Goal: Task Accomplishment & Management: Complete application form

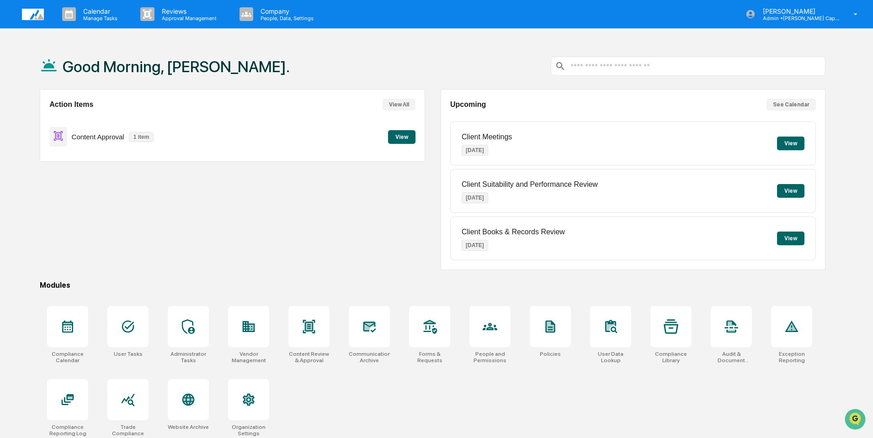
click at [285, 149] on div "Content Approval 1 item View" at bounding box center [232, 137] width 366 height 31
click at [304, 328] on icon at bounding box center [309, 326] width 15 height 15
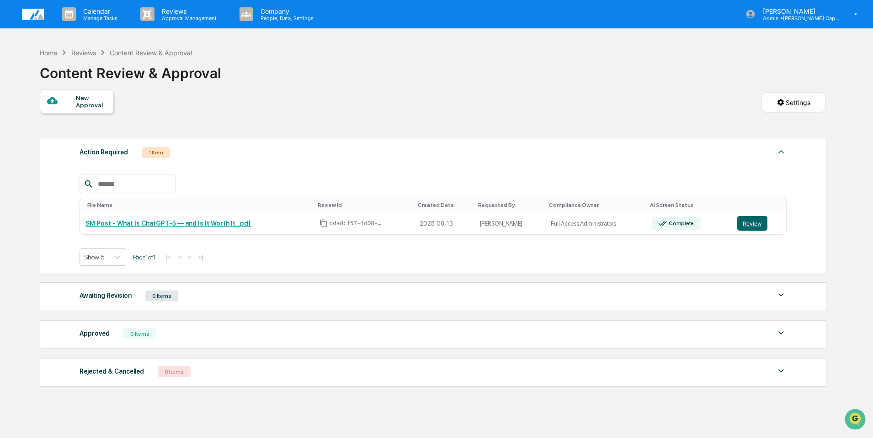
click at [82, 100] on div "New Approval" at bounding box center [91, 101] width 31 height 15
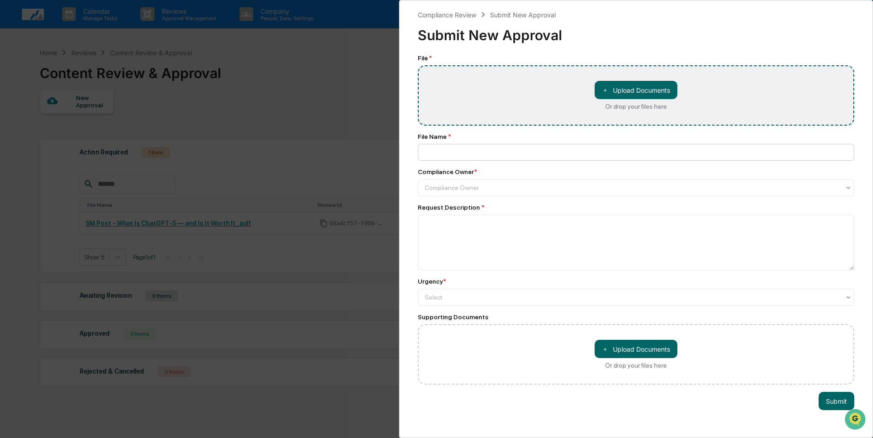
type input "**********"
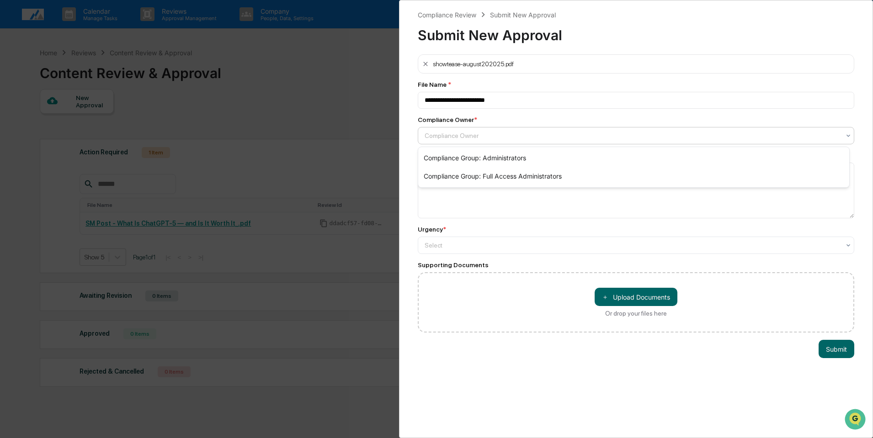
click at [535, 138] on div at bounding box center [631, 135] width 415 height 9
click at [538, 177] on div "Compliance Group: Full Access Administrators" at bounding box center [633, 176] width 431 height 18
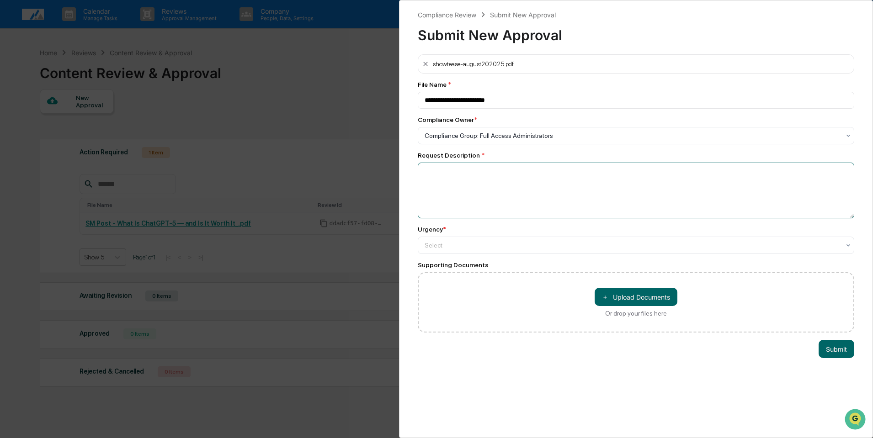
click at [508, 176] on textarea at bounding box center [636, 191] width 436 height 56
click at [712, 140] on div at bounding box center [631, 135] width 415 height 9
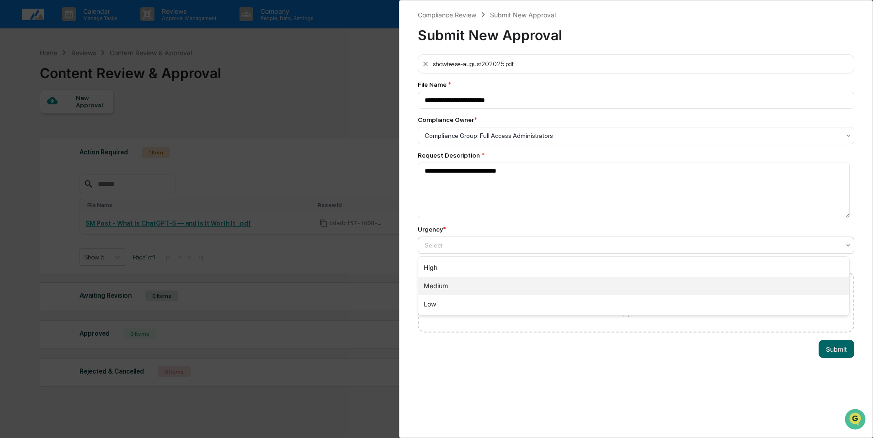
click at [458, 288] on div "Medium" at bounding box center [633, 286] width 431 height 18
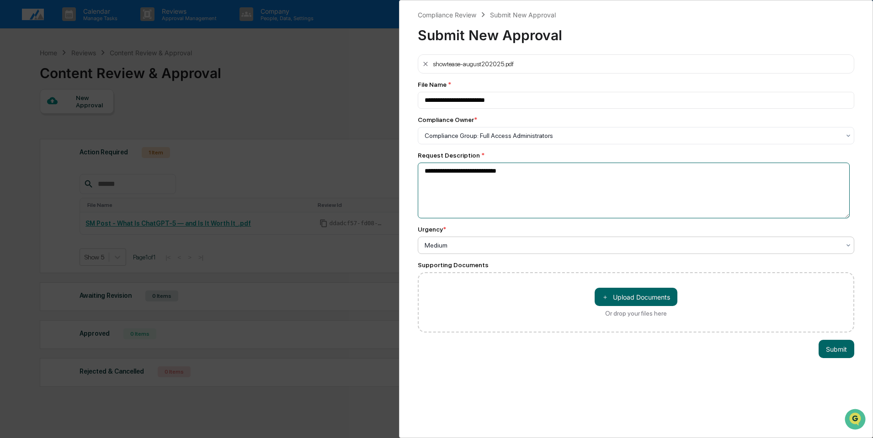
click at [538, 167] on textarea "**********" at bounding box center [634, 191] width 432 height 56
type textarea "**********"
click at [829, 345] on button "Submit" at bounding box center [836, 349] width 36 height 18
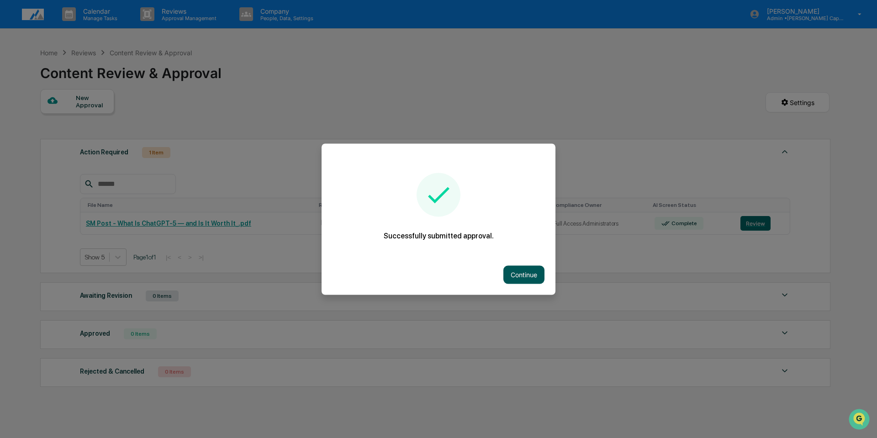
click at [514, 276] on button "Continue" at bounding box center [523, 274] width 41 height 18
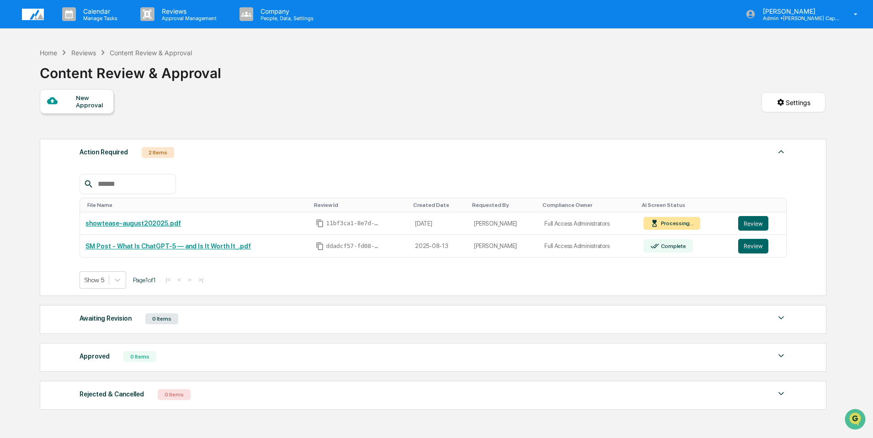
click at [82, 106] on div "New Approval" at bounding box center [91, 101] width 31 height 15
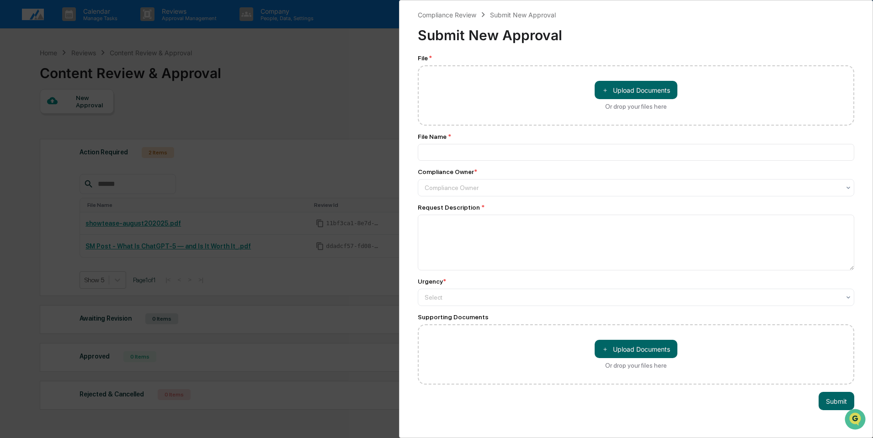
type input "**********"
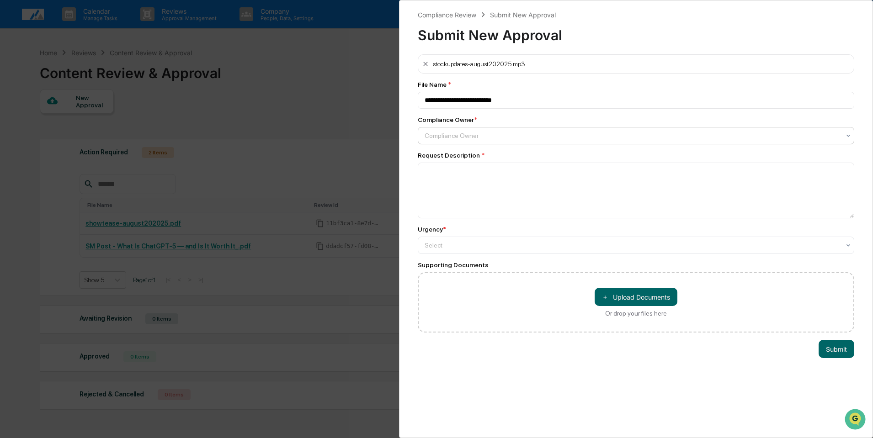
click at [474, 134] on div at bounding box center [631, 135] width 415 height 9
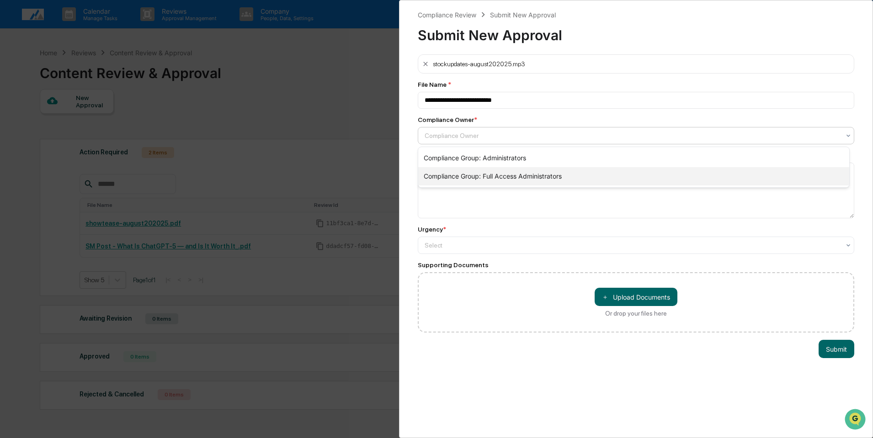
click at [486, 172] on div "Compliance Group: Full Access Administrators" at bounding box center [633, 176] width 431 height 18
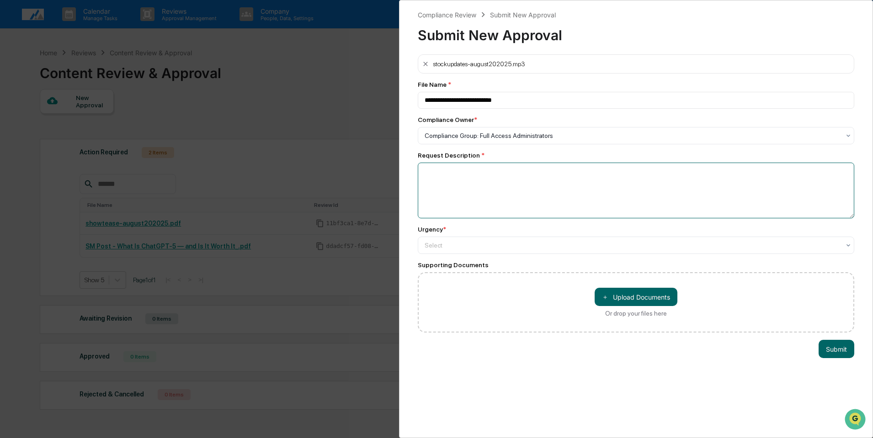
click at [478, 178] on textarea at bounding box center [636, 191] width 436 height 56
type textarea "*"
drag, startPoint x: 540, startPoint y: 173, endPoint x: 547, endPoint y: 170, distance: 7.4
click at [543, 172] on textarea "**********" at bounding box center [634, 191] width 432 height 56
click at [665, 179] on textarea "**********" at bounding box center [634, 191] width 432 height 56
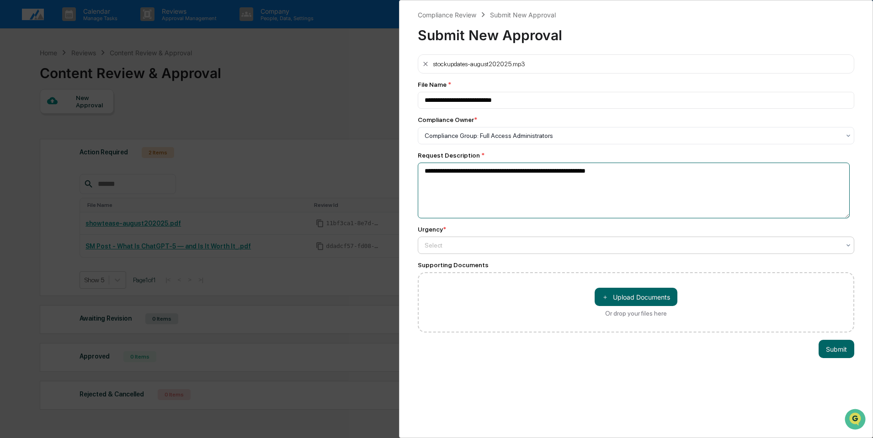
type textarea "**********"
click at [536, 140] on div at bounding box center [631, 135] width 415 height 9
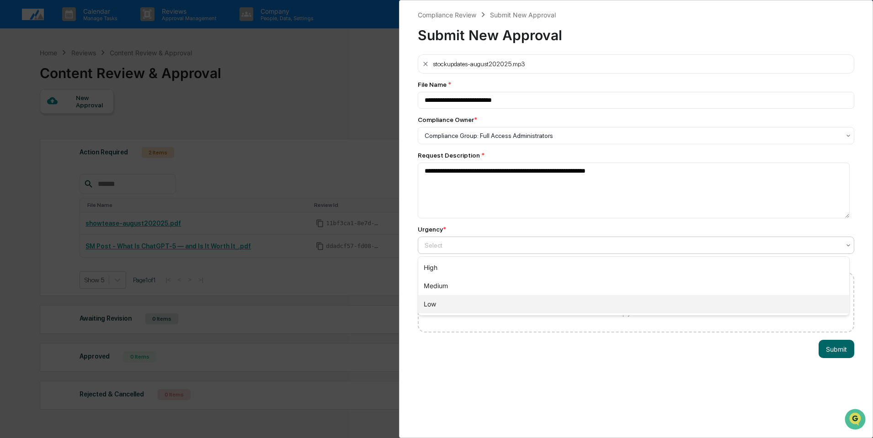
click at [479, 308] on div "Low" at bounding box center [633, 304] width 431 height 18
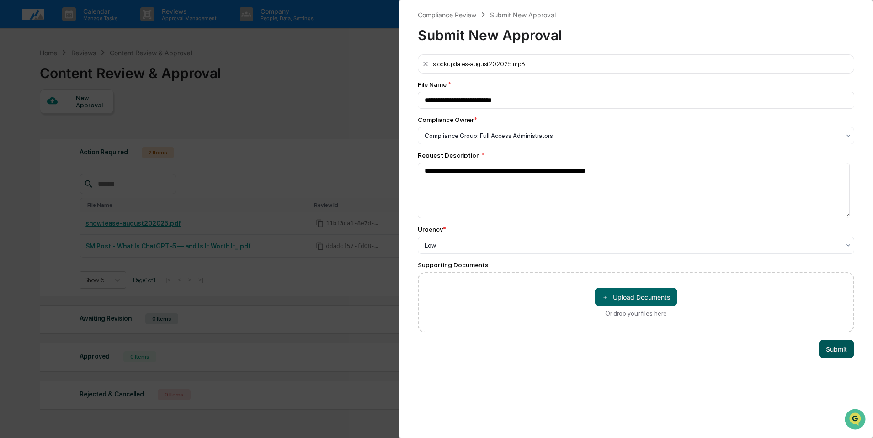
click at [829, 350] on button "Submit" at bounding box center [836, 349] width 36 height 18
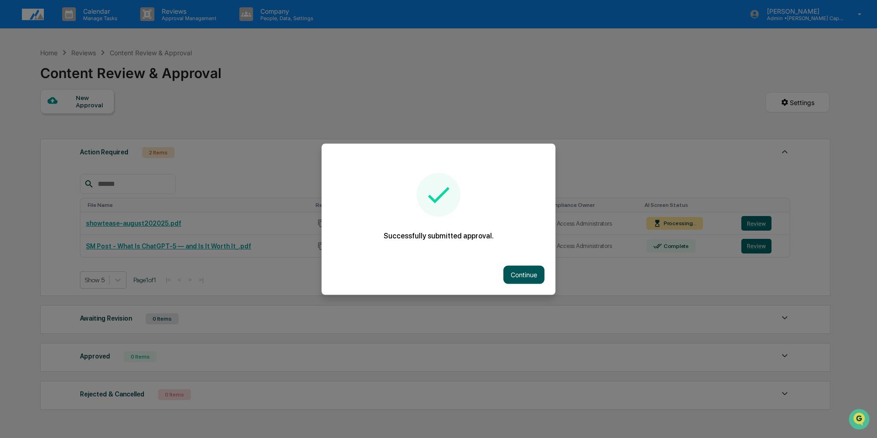
click at [518, 269] on button "Continue" at bounding box center [523, 274] width 41 height 18
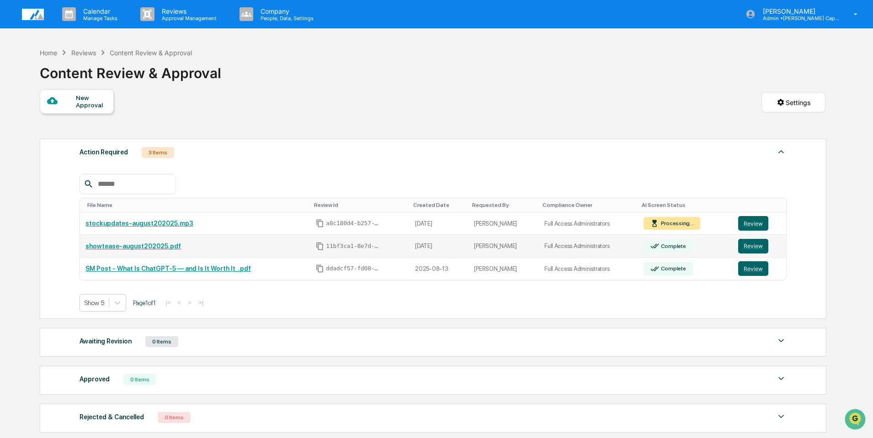
click at [132, 244] on link "showtease-august202025.pdf" at bounding box center [132, 246] width 95 height 7
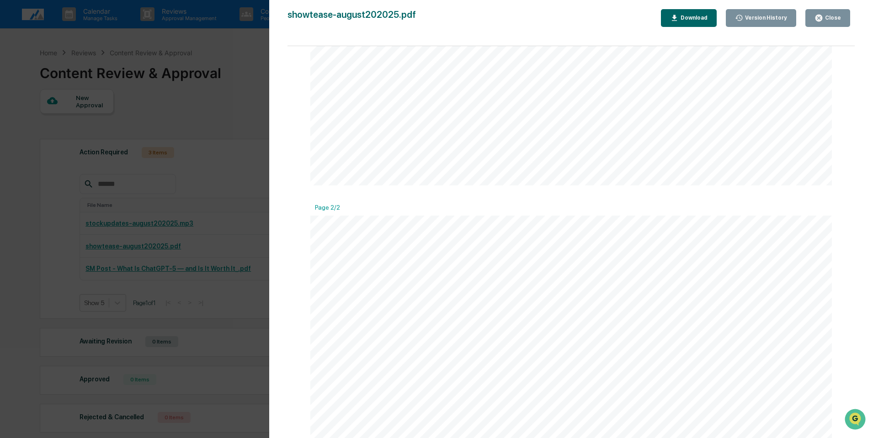
scroll to position [557, 0]
click at [837, 18] on div "Close" at bounding box center [832, 18] width 18 height 6
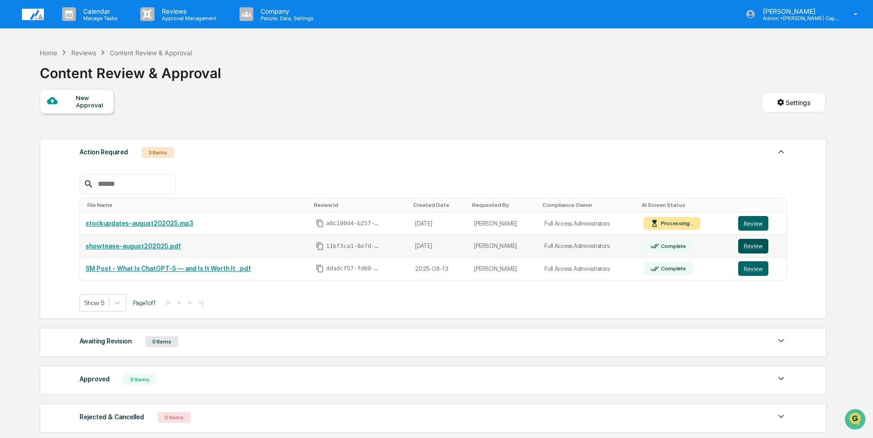
click at [744, 250] on button "Review" at bounding box center [753, 246] width 30 height 15
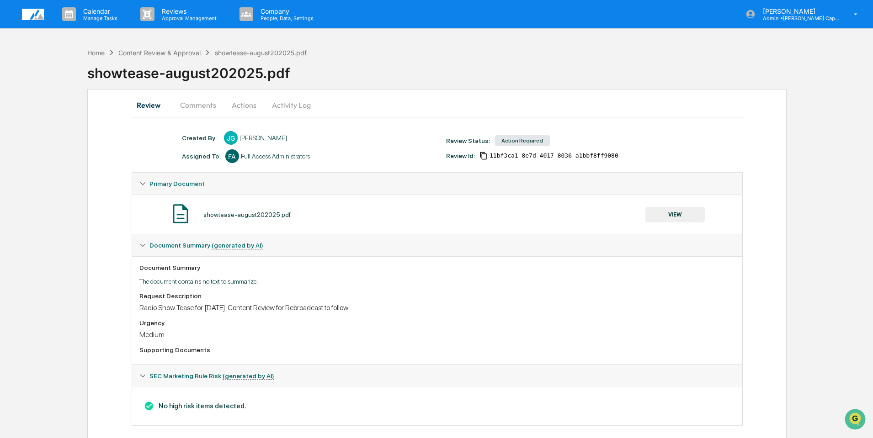
click at [179, 50] on div "Content Review & Approval" at bounding box center [159, 53] width 82 height 8
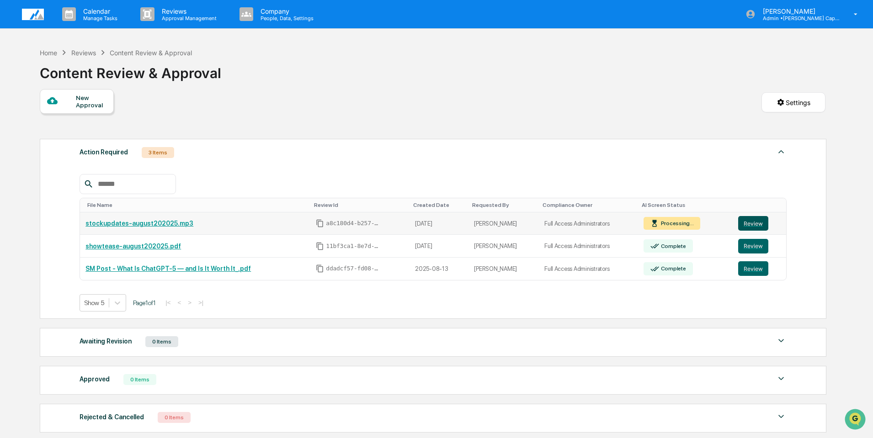
click at [757, 223] on button "Review" at bounding box center [753, 223] width 30 height 15
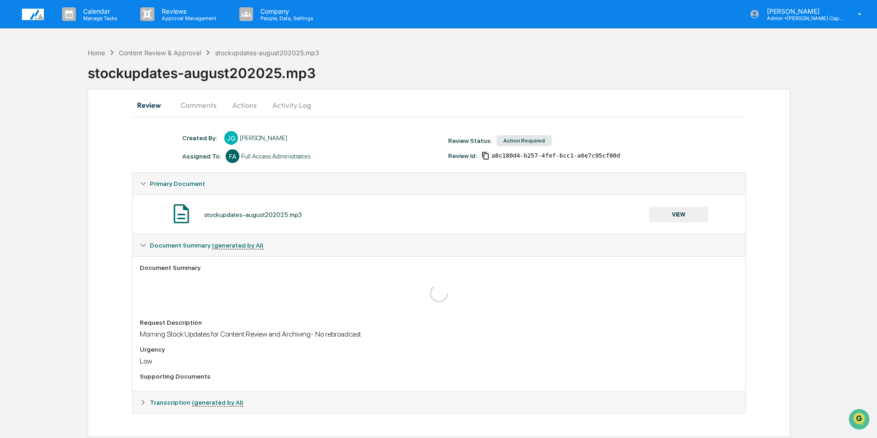
click at [161, 58] on div "stockupdates-august202025.mp3" at bounding box center [483, 70] width 790 height 24
click at [161, 53] on div "Content Review & Approval" at bounding box center [160, 53] width 82 height 8
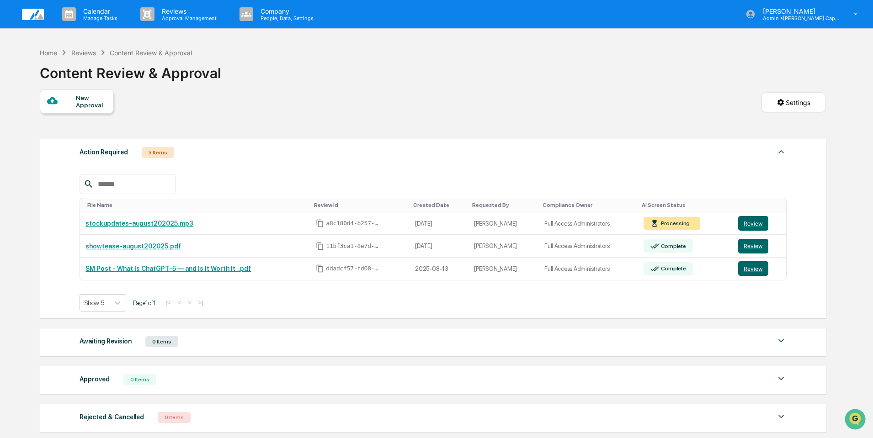
click at [32, 9] on img at bounding box center [33, 14] width 22 height 11
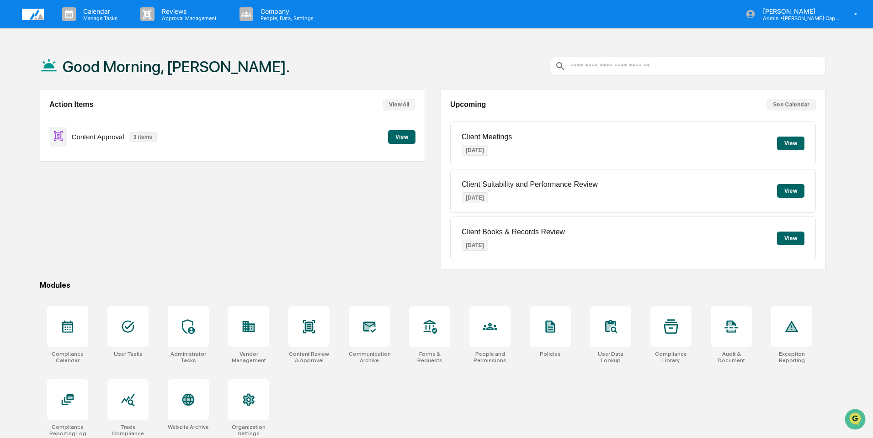
click at [399, 135] on button "View" at bounding box center [401, 137] width 27 height 14
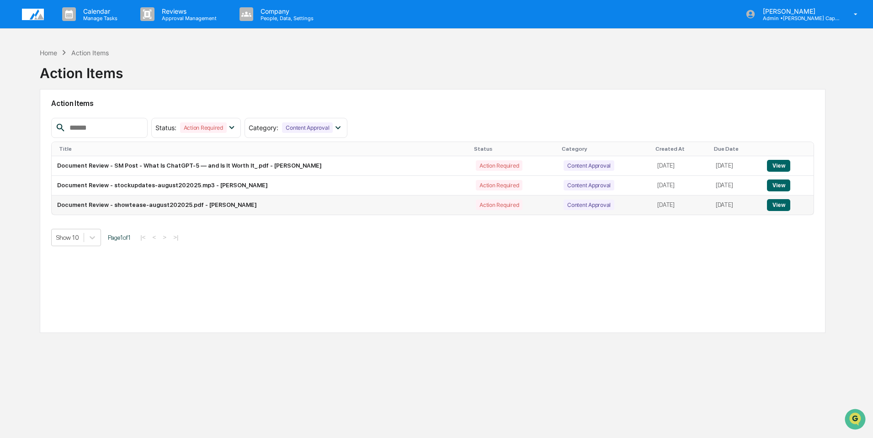
click at [778, 205] on button "View" at bounding box center [778, 205] width 23 height 12
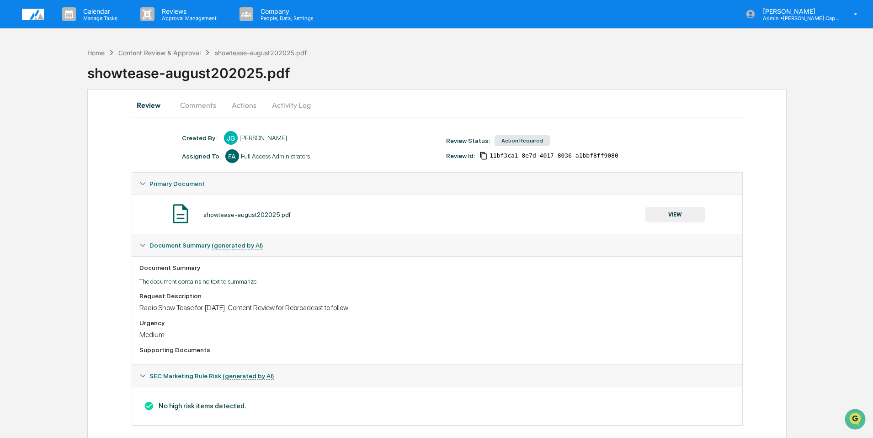
click at [99, 50] on div "Home" at bounding box center [95, 53] width 17 height 8
